Goal: Information Seeking & Learning: Learn about a topic

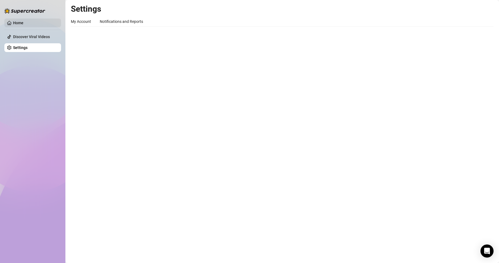
click at [23, 25] on link "Home" at bounding box center [18, 23] width 10 height 4
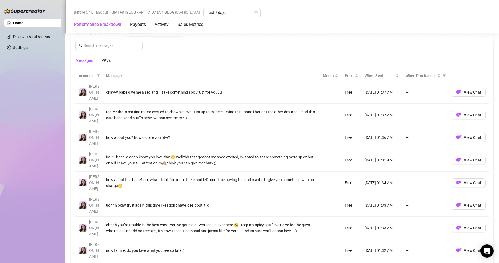
scroll to position [463, 0]
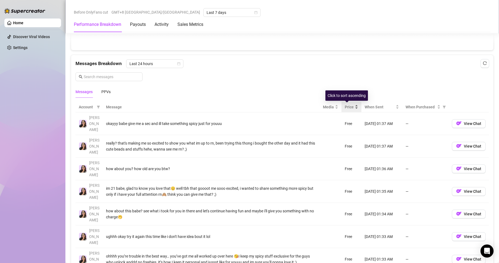
click at [345, 110] on div "Price" at bounding box center [351, 107] width 13 height 6
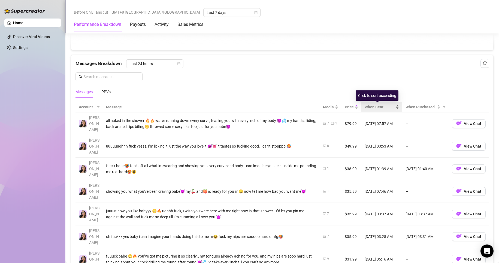
click at [373, 110] on div "When Sent" at bounding box center [382, 107] width 34 height 6
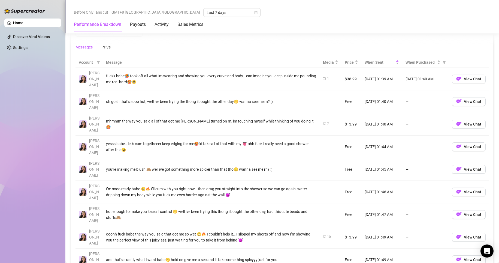
scroll to position [518, 0]
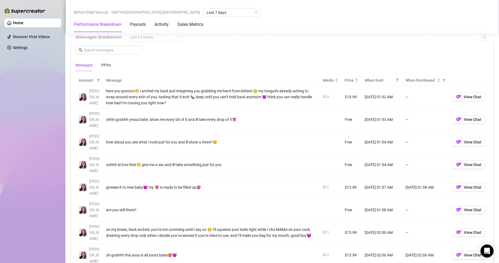
scroll to position [463, 0]
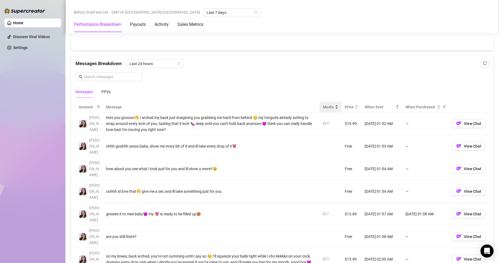
click at [328, 110] on div "Media" at bounding box center [330, 107] width 15 height 6
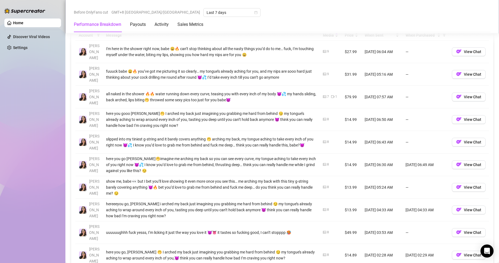
scroll to position [545, 0]
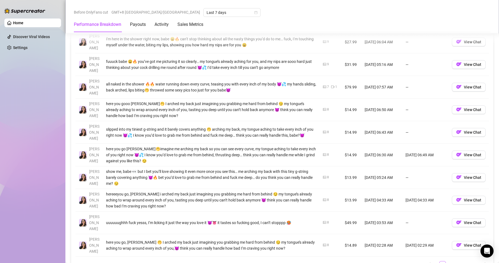
click at [221, 240] on div "here you go, [PERSON_NAME] 🤭 I arched my back just imagining you grabbing me ha…" at bounding box center [211, 246] width 210 height 12
click at [278, 240] on div "here you go, [PERSON_NAME] 🤭 I arched my back just imagining you grabbing me ha…" at bounding box center [211, 246] width 210 height 12
click at [353, 234] on td "$14.89" at bounding box center [352, 245] width 20 height 23
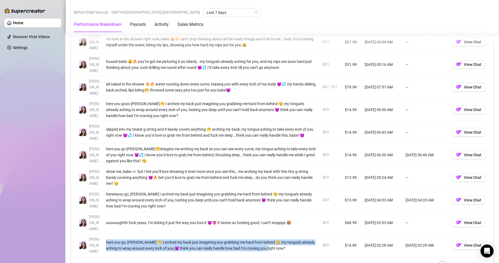
drag, startPoint x: 110, startPoint y: 213, endPoint x: 272, endPoint y: 217, distance: 161.7
click at [272, 234] on td "here you go, [PERSON_NAME] 🤭 I arched my back just imagining you grabbing me ha…" at bounding box center [211, 245] width 217 height 23
copy div "here you go, [PERSON_NAME] 🤭 I arched my back just imagining you grabbing me ha…"
